Goal: Task Accomplishment & Management: Complete application form

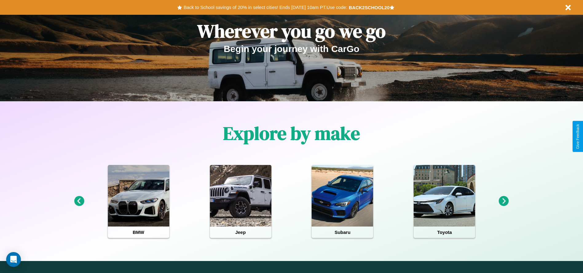
scroll to position [128, 0]
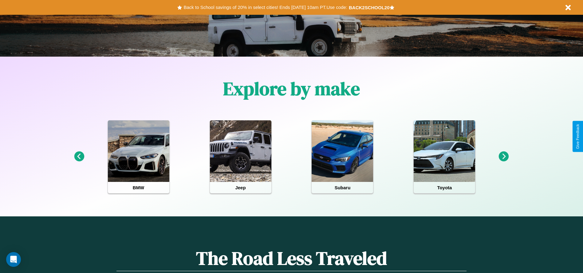
click at [504, 156] on icon at bounding box center [504, 156] width 10 height 10
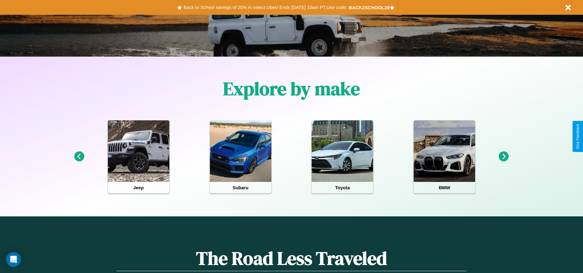
click at [504, 156] on icon at bounding box center [504, 156] width 10 height 10
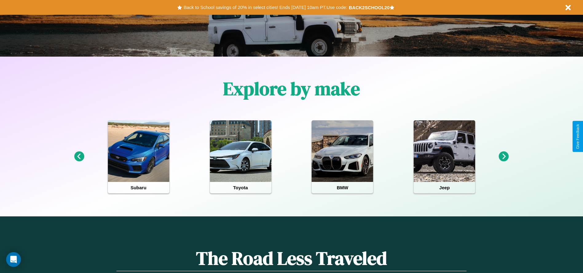
click at [504, 156] on icon at bounding box center [504, 156] width 10 height 10
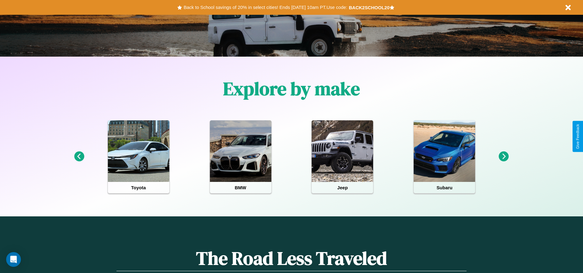
click at [504, 156] on icon at bounding box center [504, 156] width 10 height 10
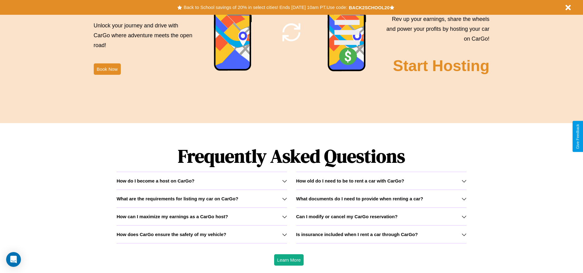
scroll to position [882, 0]
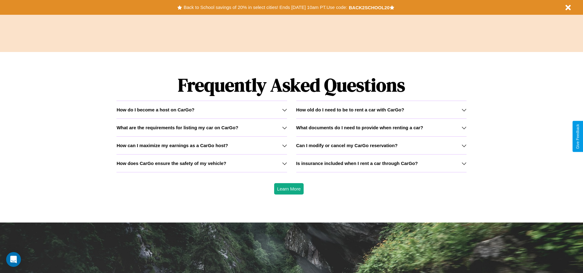
click at [464, 127] on icon at bounding box center [464, 127] width 5 height 5
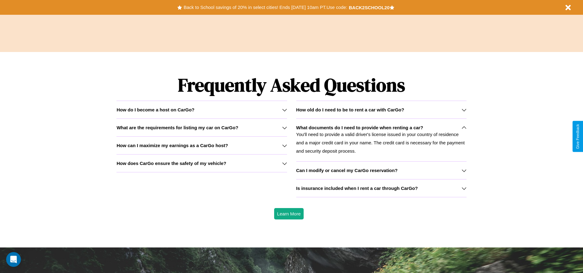
click at [202, 163] on h3 "How does CarGo ensure the safety of my vehicle?" at bounding box center [172, 162] width 110 height 5
click at [464, 188] on icon at bounding box center [464, 188] width 5 height 5
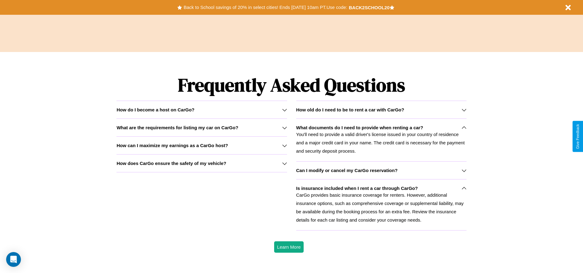
click at [202, 163] on h3 "How does CarGo ensure the safety of my vehicle?" at bounding box center [172, 162] width 110 height 5
click at [381, 109] on h3 "How old do I need to be to rent a car with CarGo?" at bounding box center [350, 109] width 108 height 5
click at [202, 163] on h3 "How does CarGo ensure the safety of my vehicle?" at bounding box center [172, 162] width 110 height 5
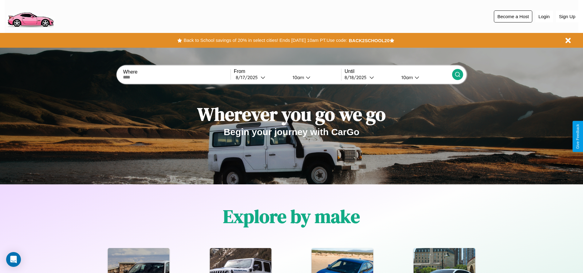
click at [513, 16] on button "Become a Host" at bounding box center [513, 16] width 38 height 12
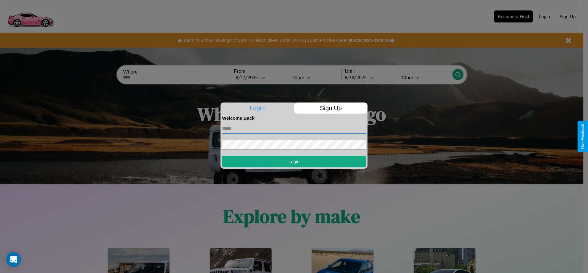
click at [294, 128] on input "text" at bounding box center [294, 129] width 144 height 10
type input "**********"
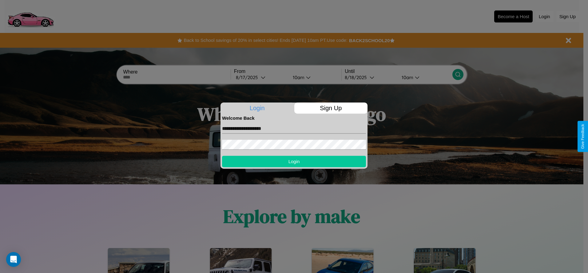
click at [294, 161] on button "Login" at bounding box center [294, 161] width 144 height 11
